Goal: Find specific page/section: Find specific page/section

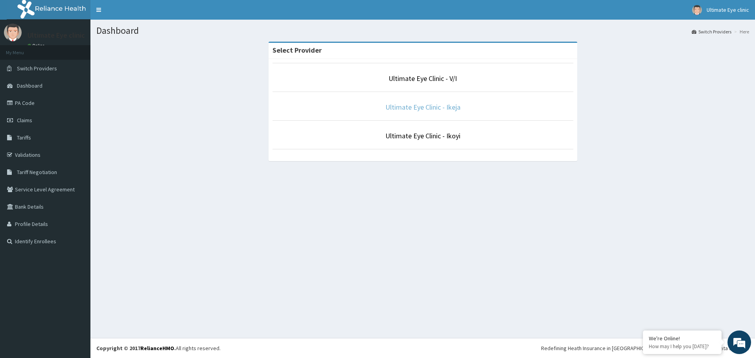
click at [434, 107] on link "Ultimate Eye Clinic - Ikeja" at bounding box center [422, 107] width 75 height 9
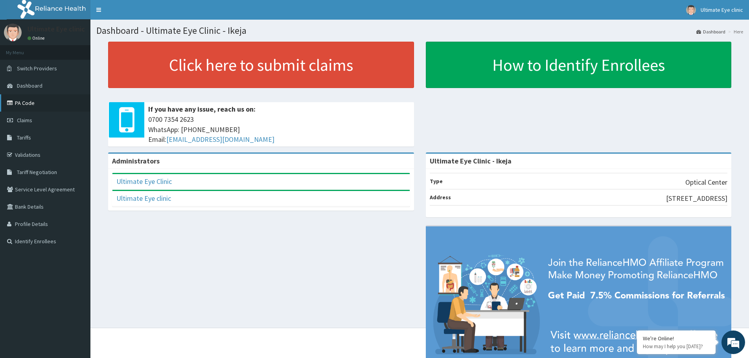
click at [29, 103] on link "PA Code" at bounding box center [45, 102] width 90 height 17
